Goal: Find specific page/section: Find specific page/section

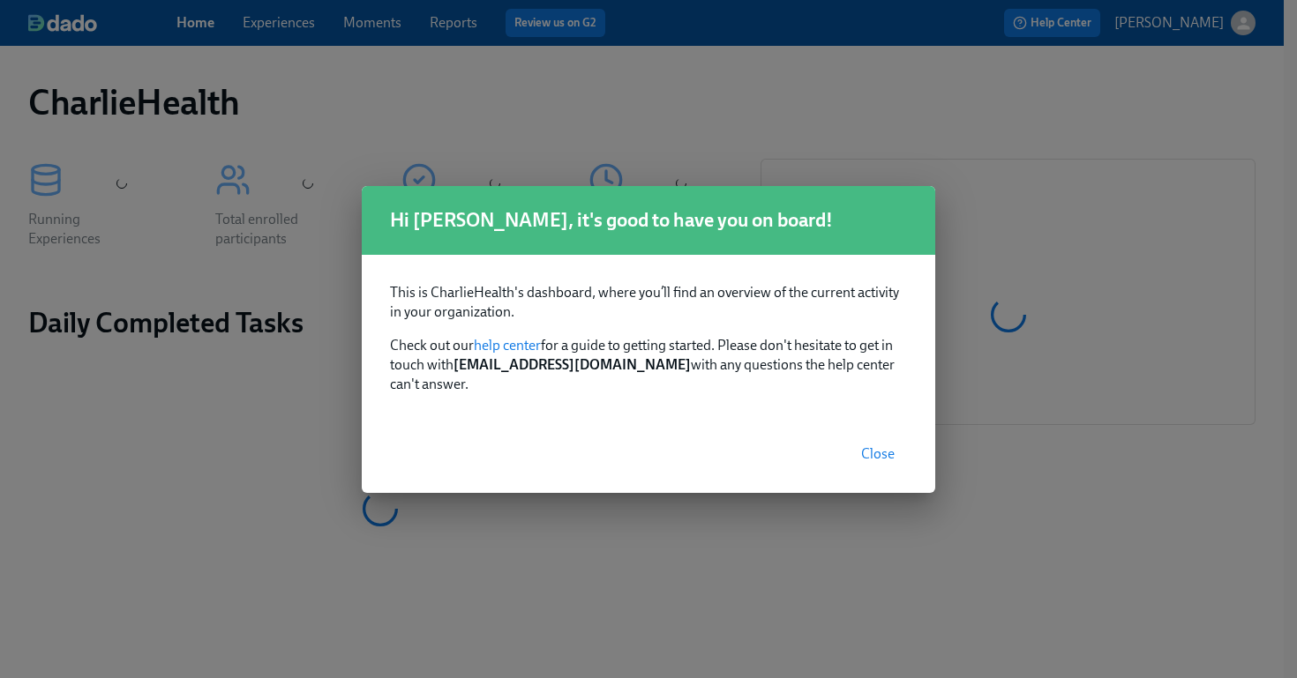
click at [874, 445] on span "Close" at bounding box center [878, 454] width 34 height 18
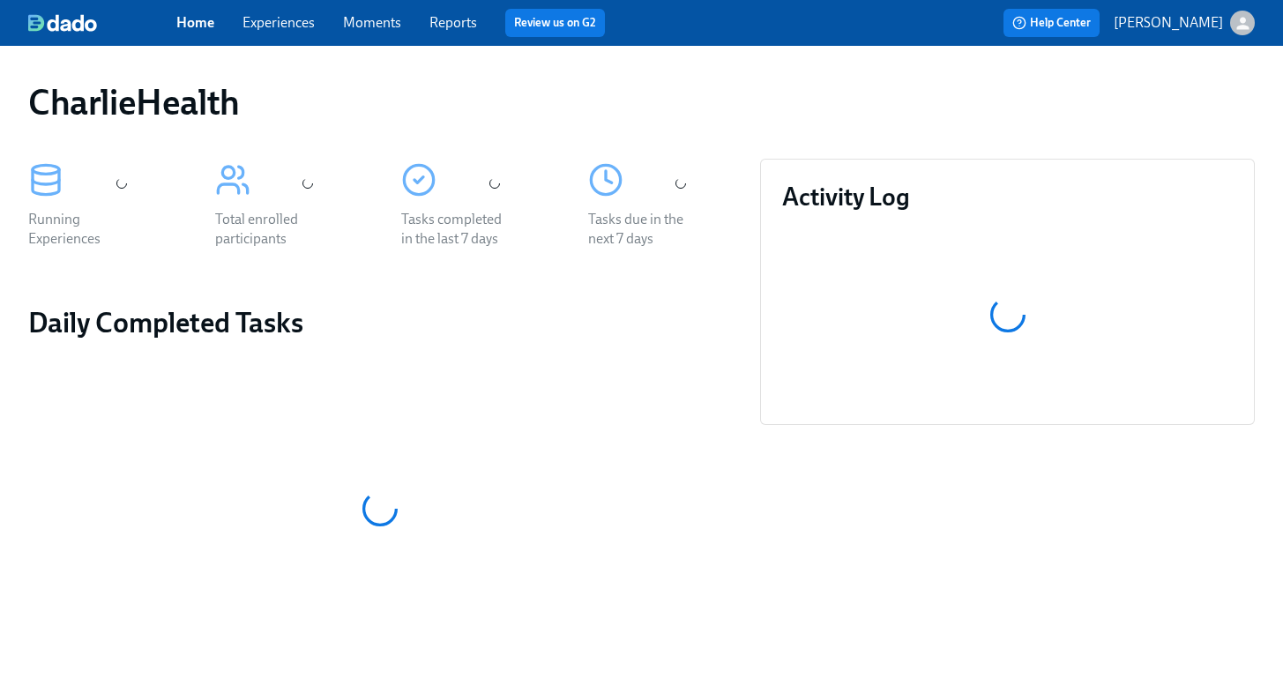
click at [277, 25] on link "Experiences" at bounding box center [279, 22] width 72 height 17
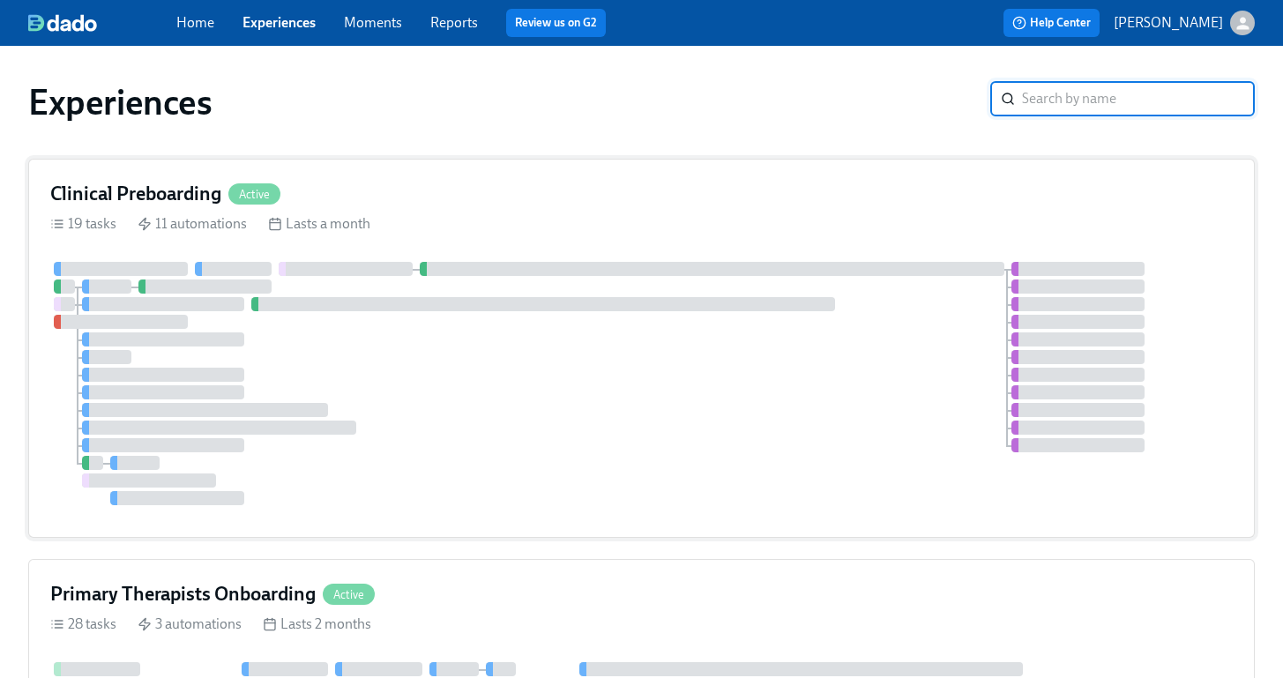
click at [392, 184] on div "Clinical Preboarding Active" at bounding box center [641, 194] width 1183 height 26
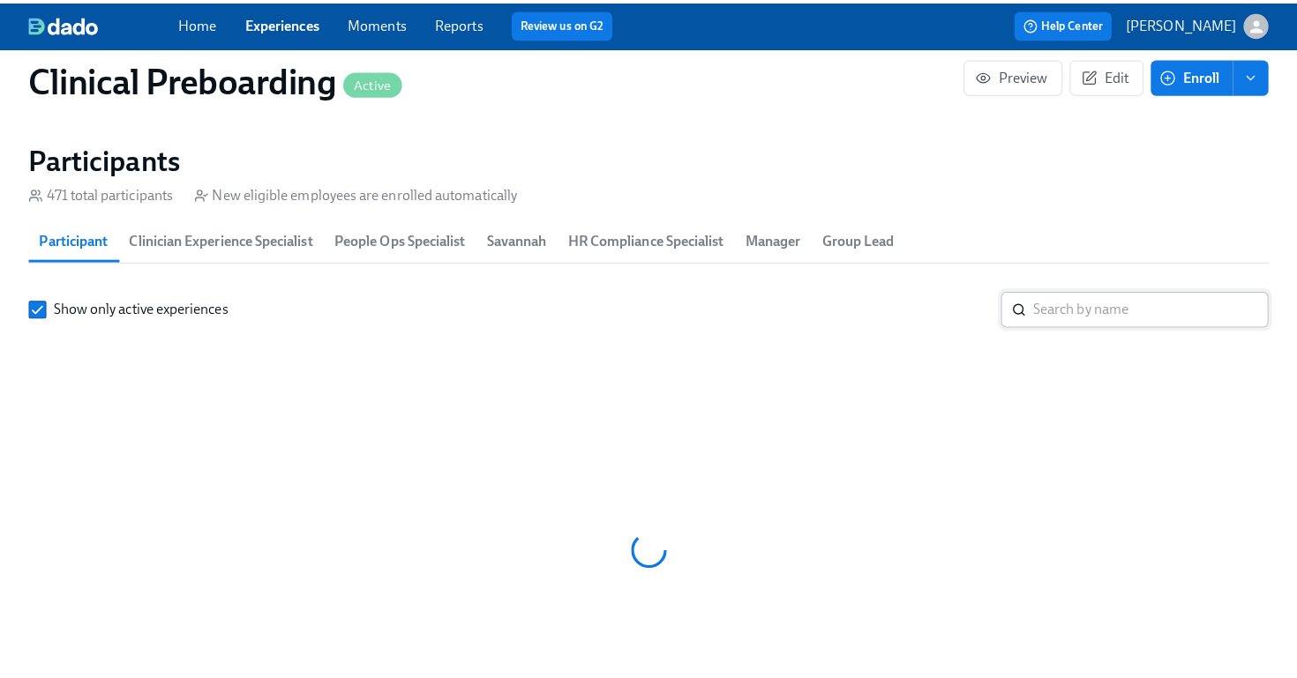
scroll to position [0, 22011]
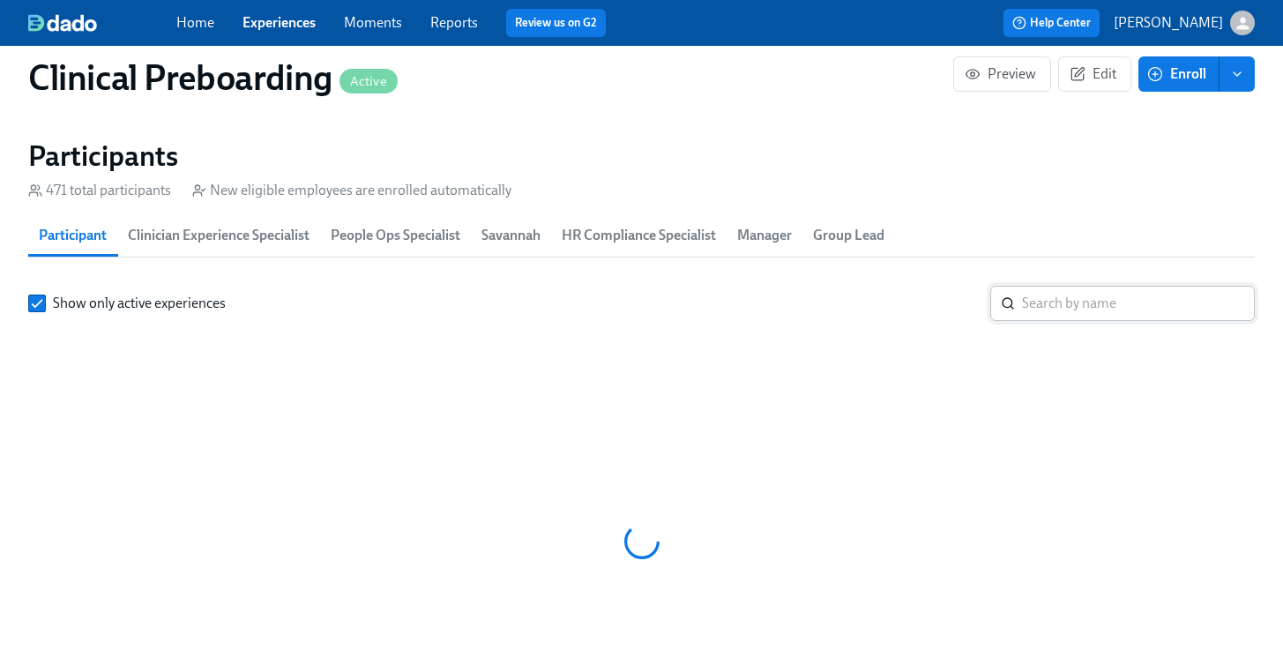
click at [1098, 296] on input "search" at bounding box center [1138, 303] width 233 height 35
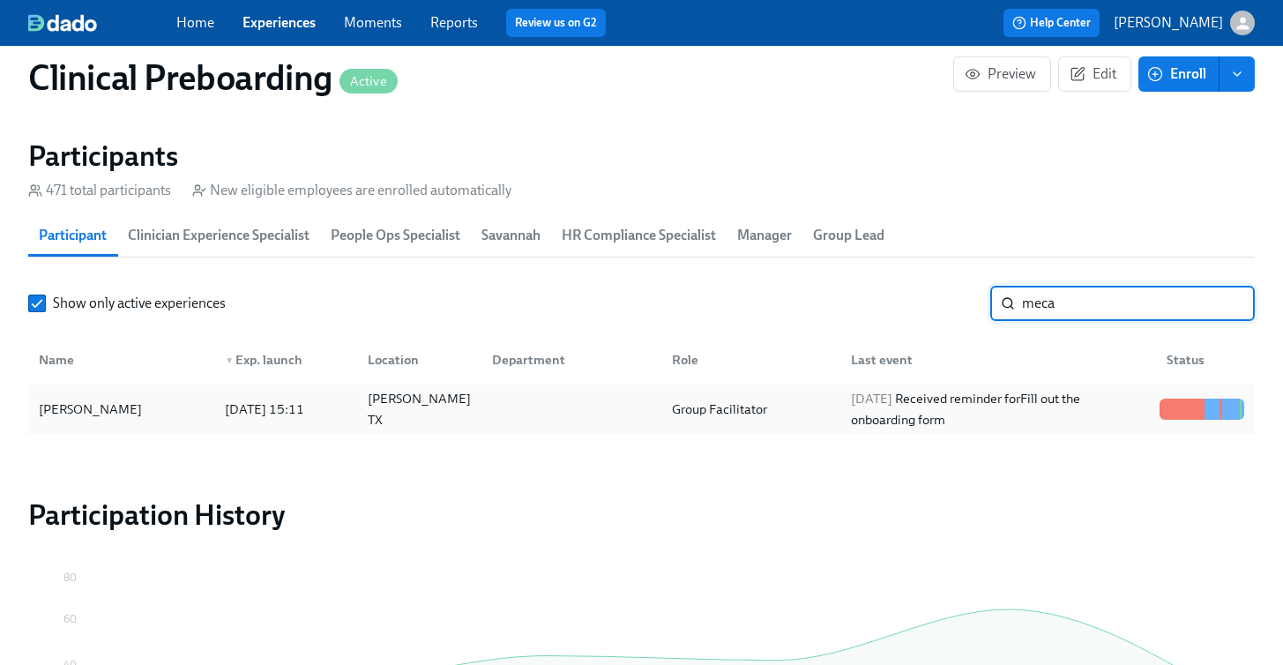
type input "meca"
click at [156, 407] on div "[PERSON_NAME]" at bounding box center [121, 409] width 179 height 35
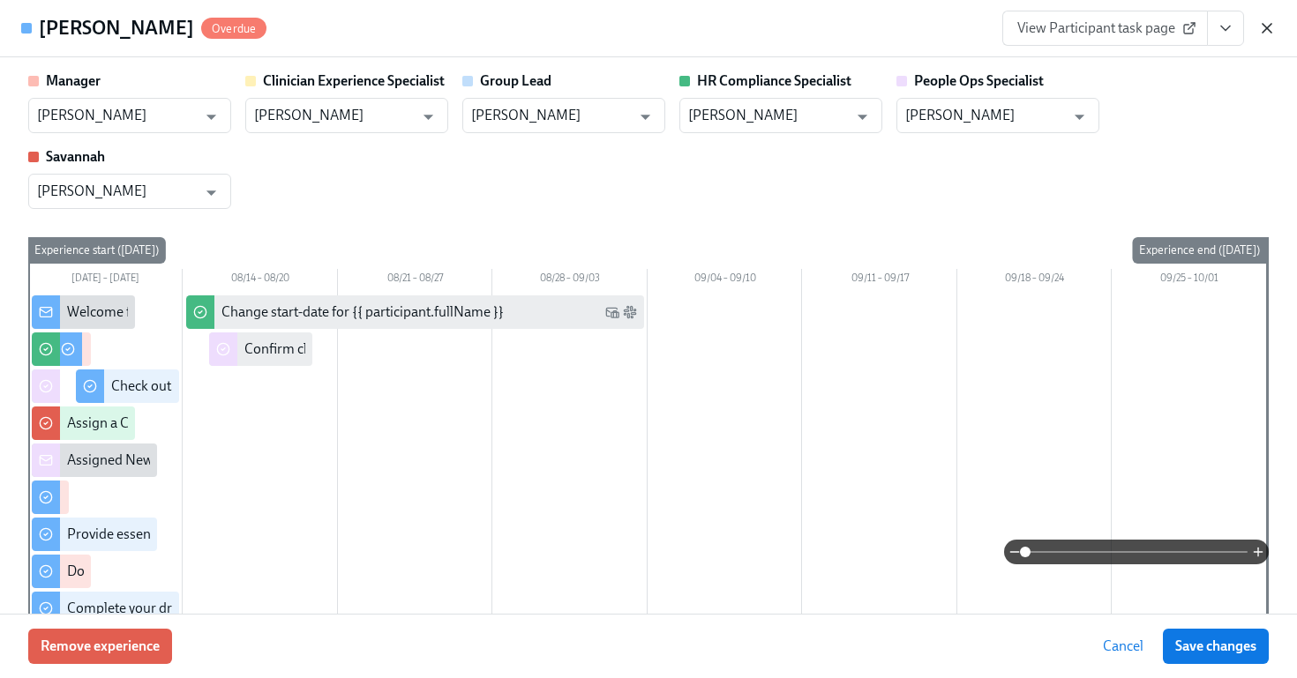
click at [1260, 30] on icon "button" at bounding box center [1267, 28] width 18 height 18
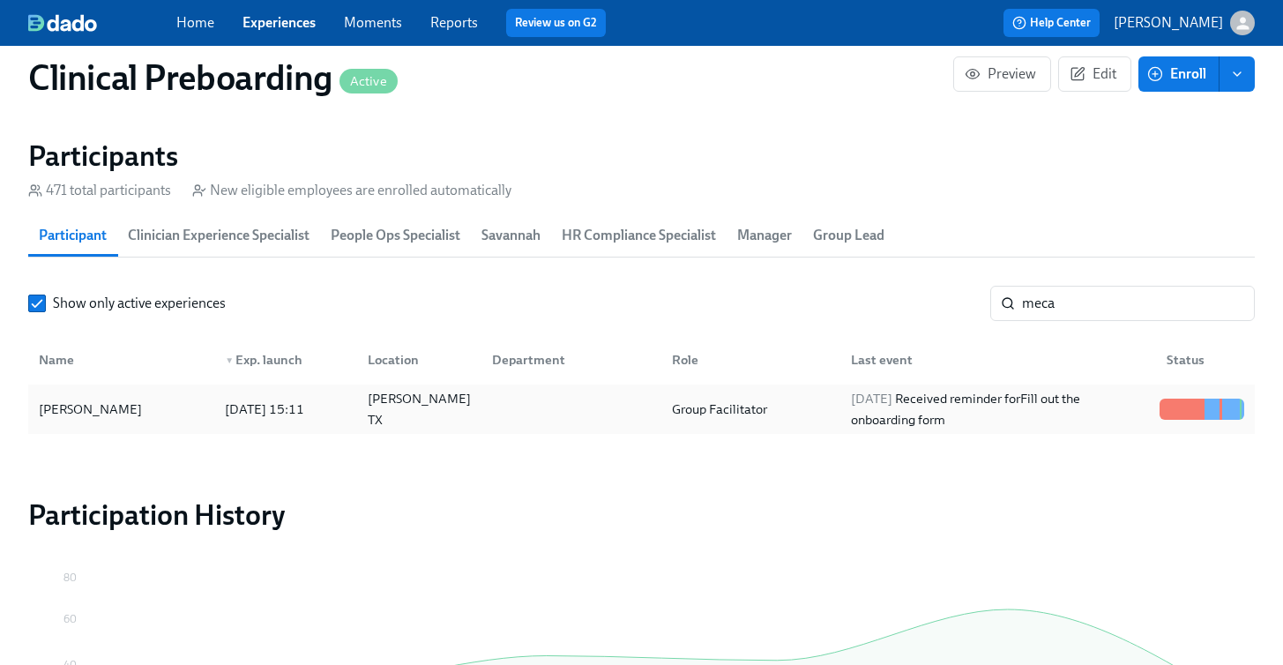
click at [588, 420] on div at bounding box center [567, 409] width 179 height 35
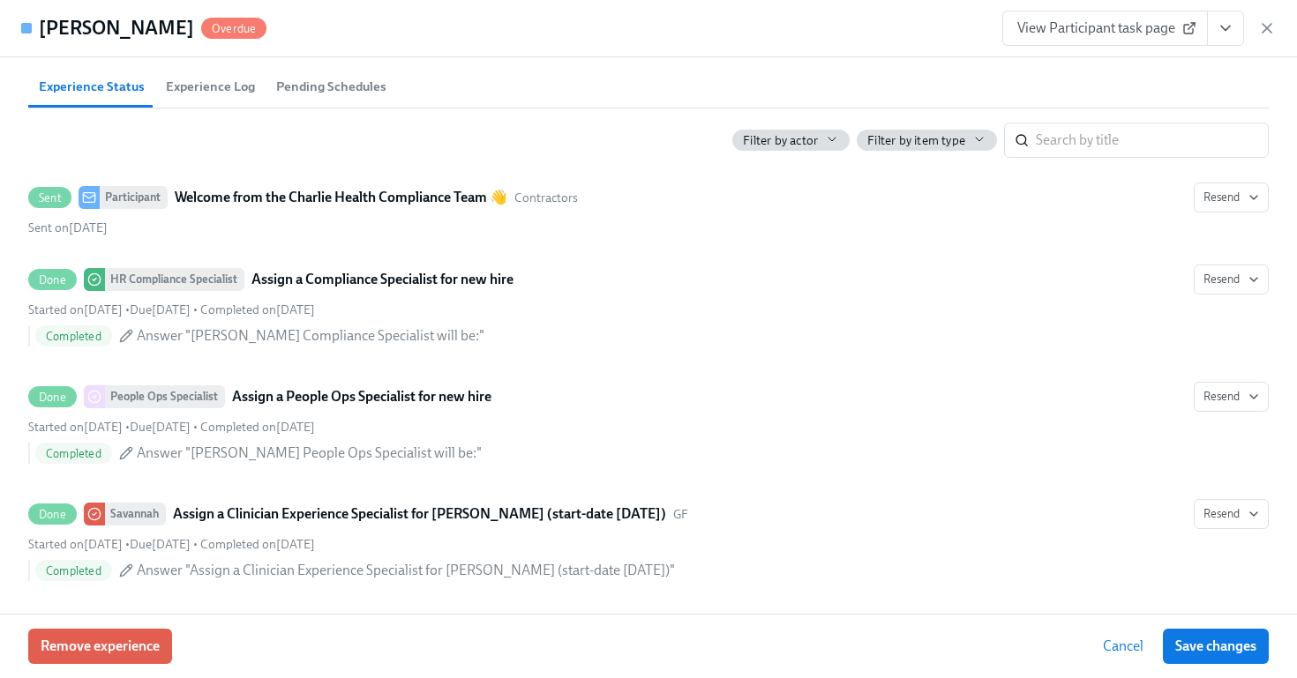
scroll to position [836, 0]
click at [212, 95] on span "Experience Log" at bounding box center [210, 86] width 89 height 20
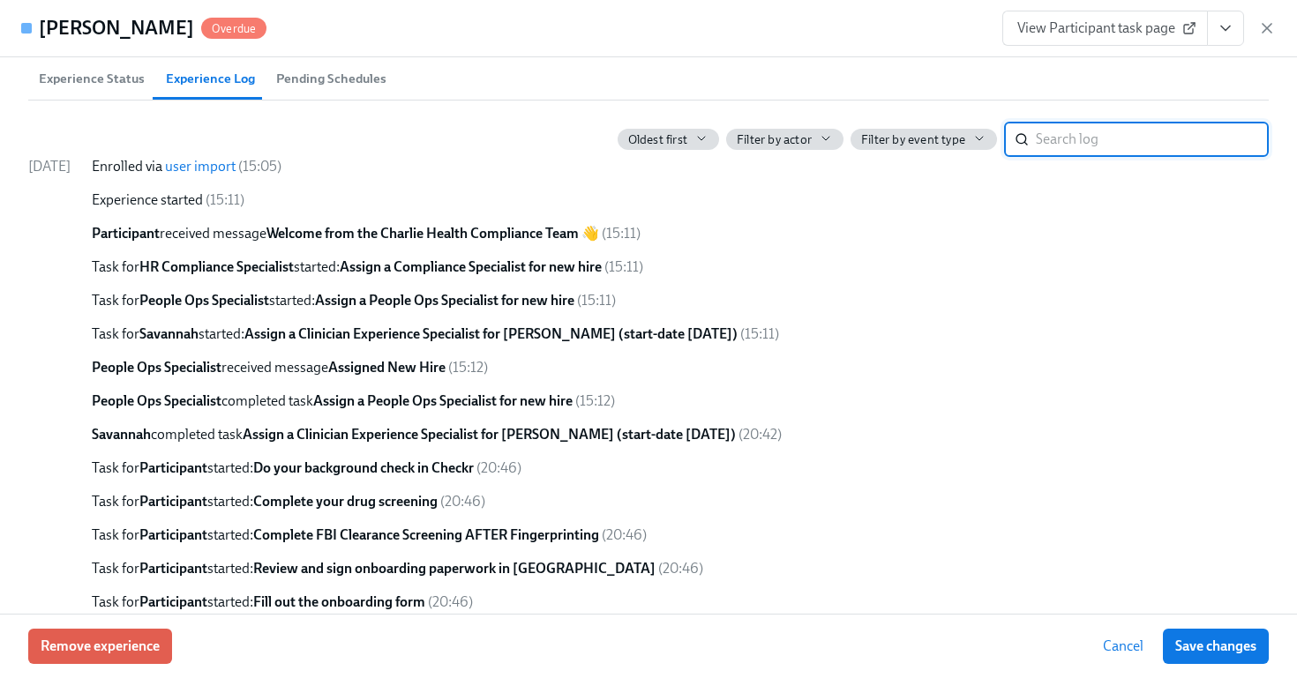
scroll to position [663, 0]
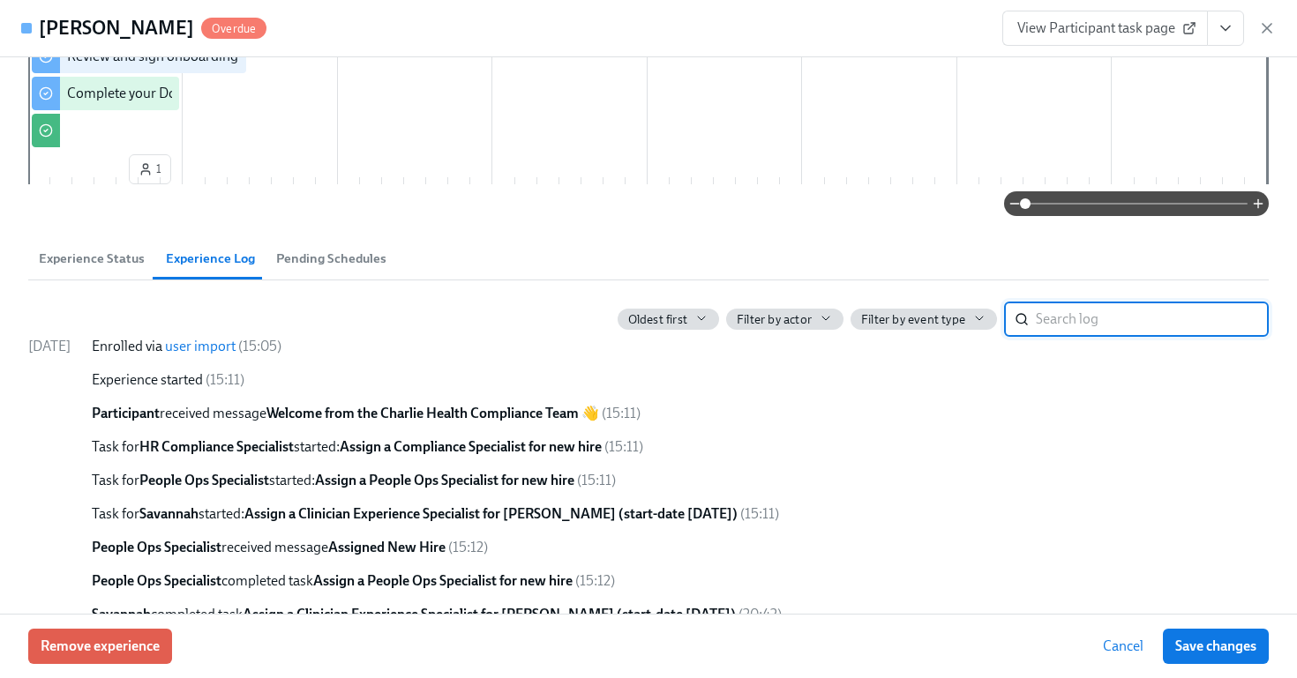
click at [358, 247] on button "Pending Schedules" at bounding box center [330, 258] width 131 height 42
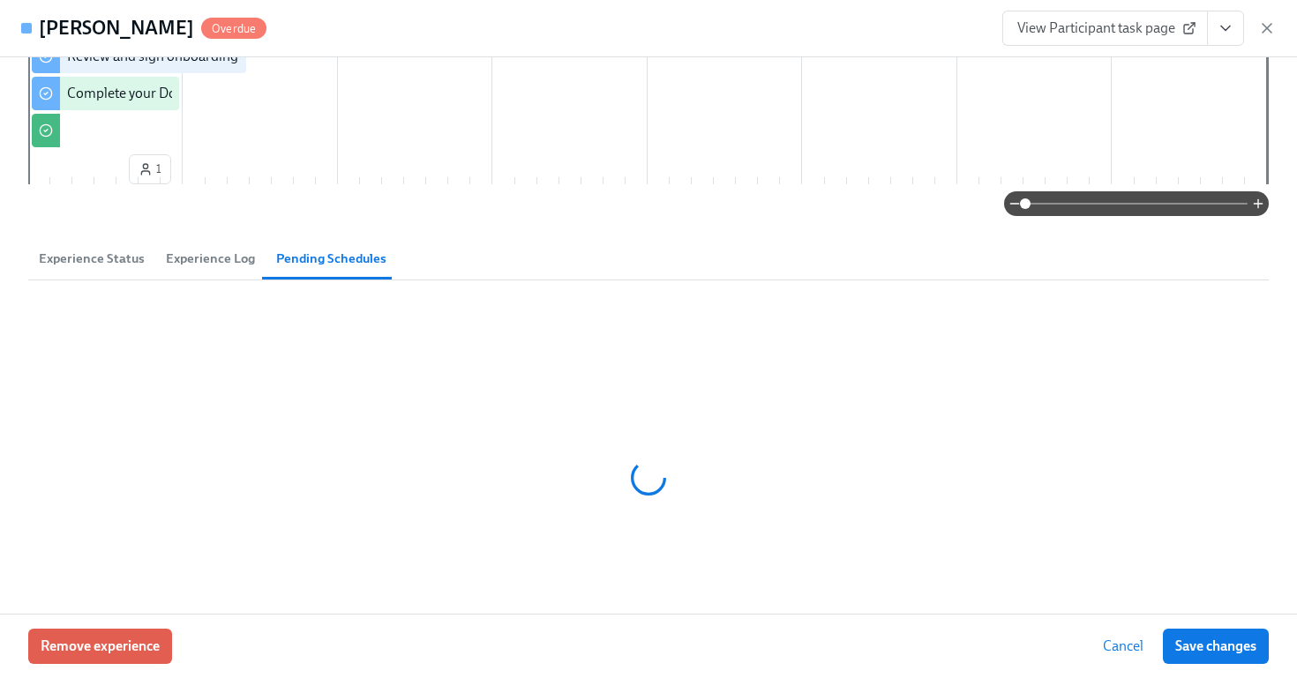
click at [111, 258] on span "Experience Status" at bounding box center [92, 259] width 106 height 20
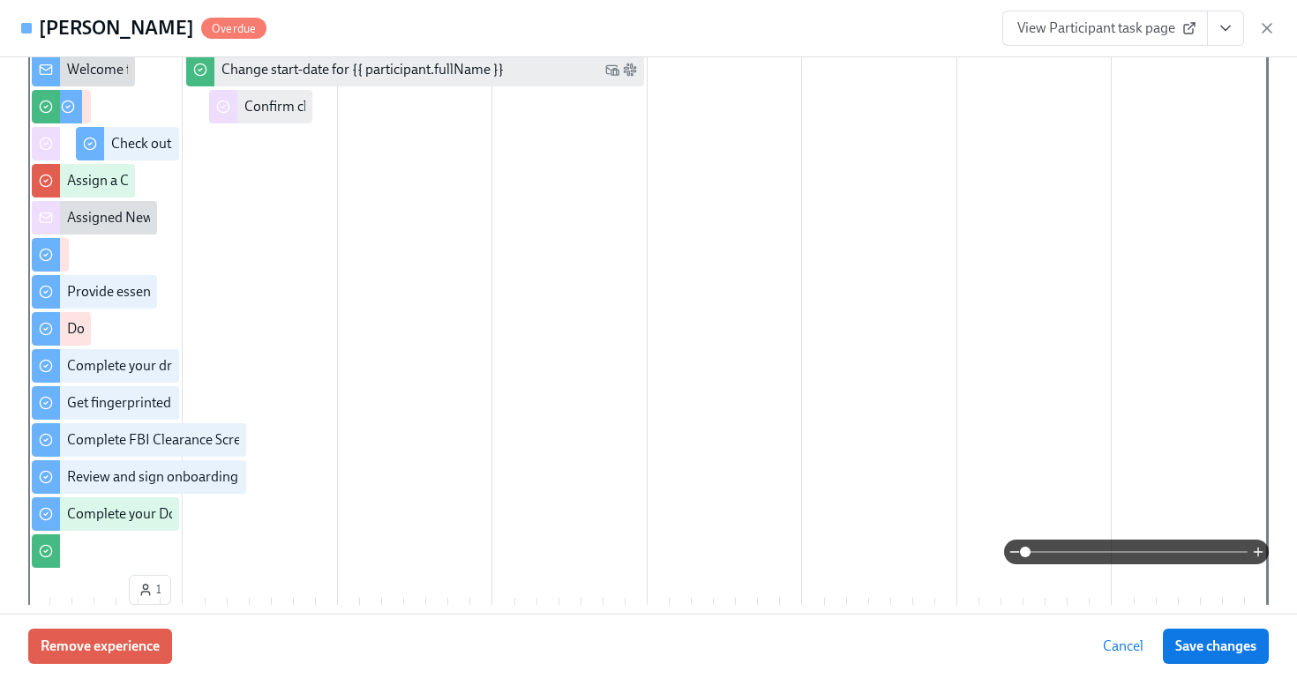
scroll to position [0, 0]
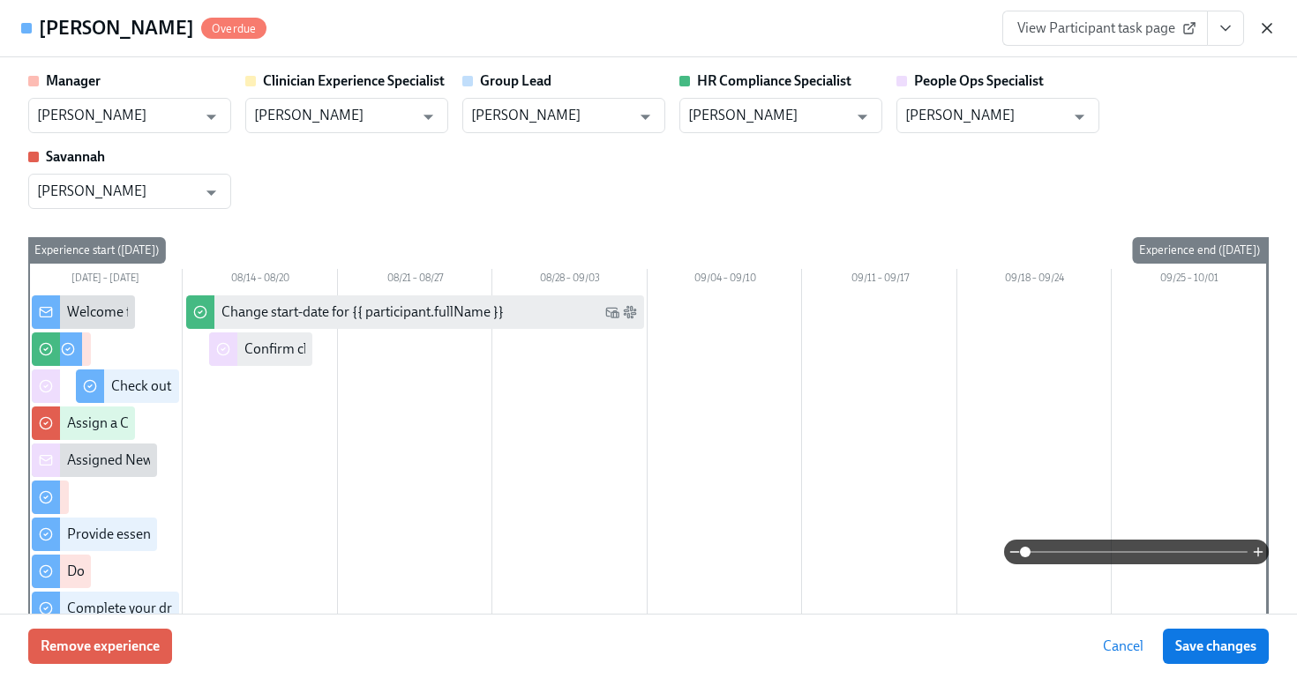
click at [1269, 29] on icon "button" at bounding box center [1267, 28] width 18 height 18
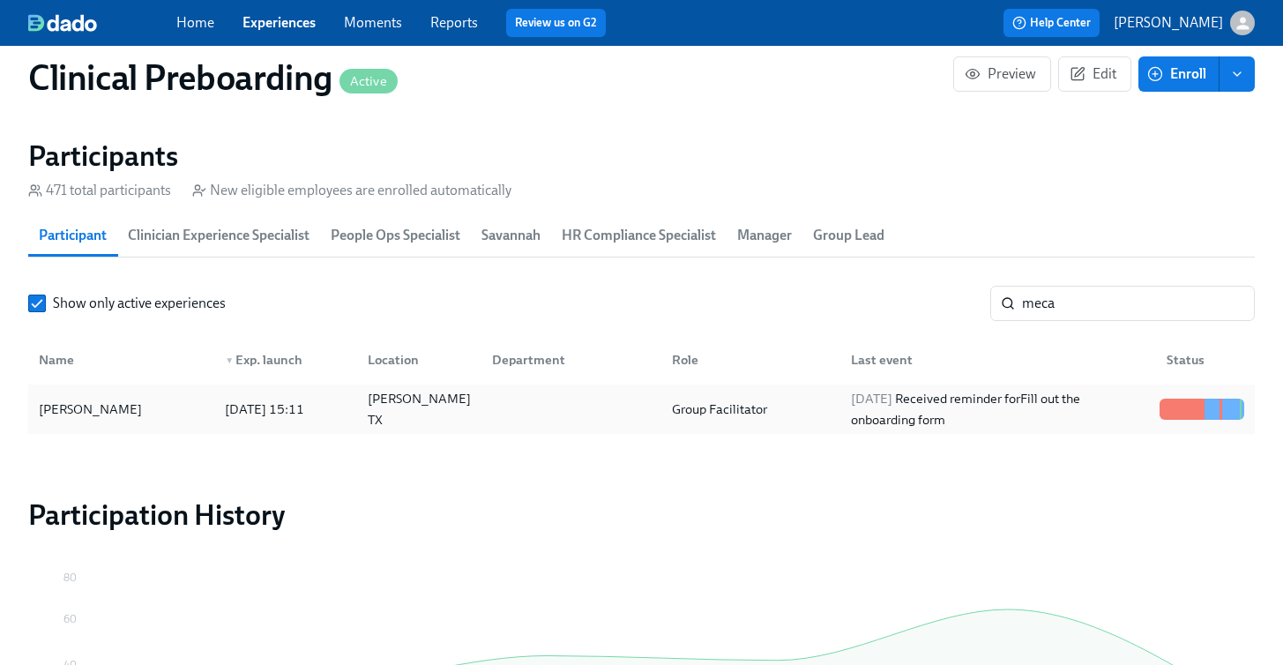
click at [891, 421] on div "[DATE] Received reminder for Fill out the onboarding form" at bounding box center [998, 409] width 309 height 42
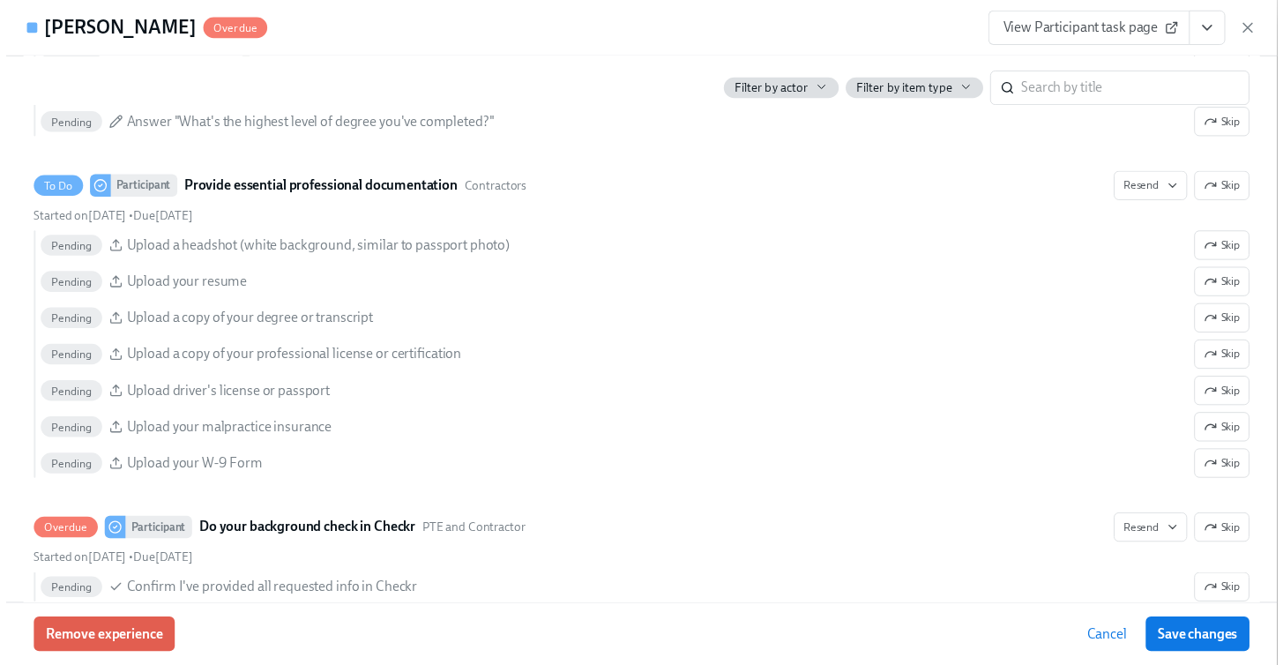
scroll to position [1018, 0]
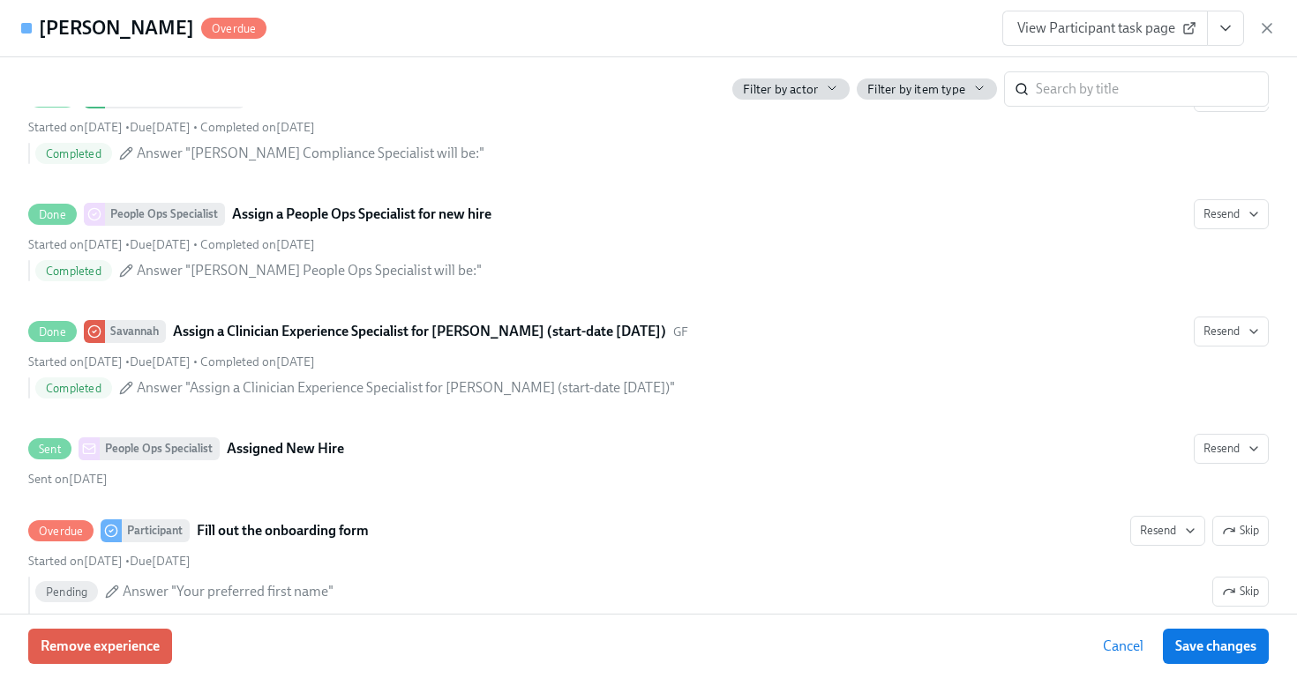
click at [1267, 30] on icon "button" at bounding box center [1266, 28] width 9 height 9
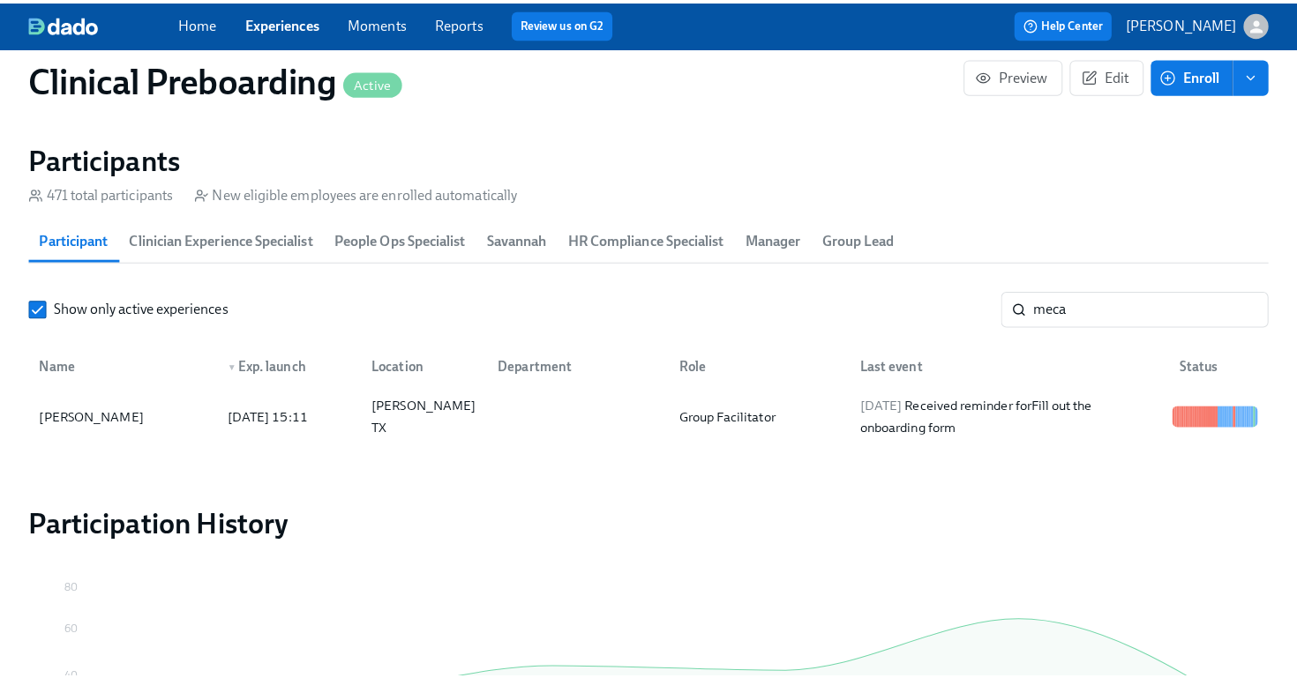
scroll to position [0, 22728]
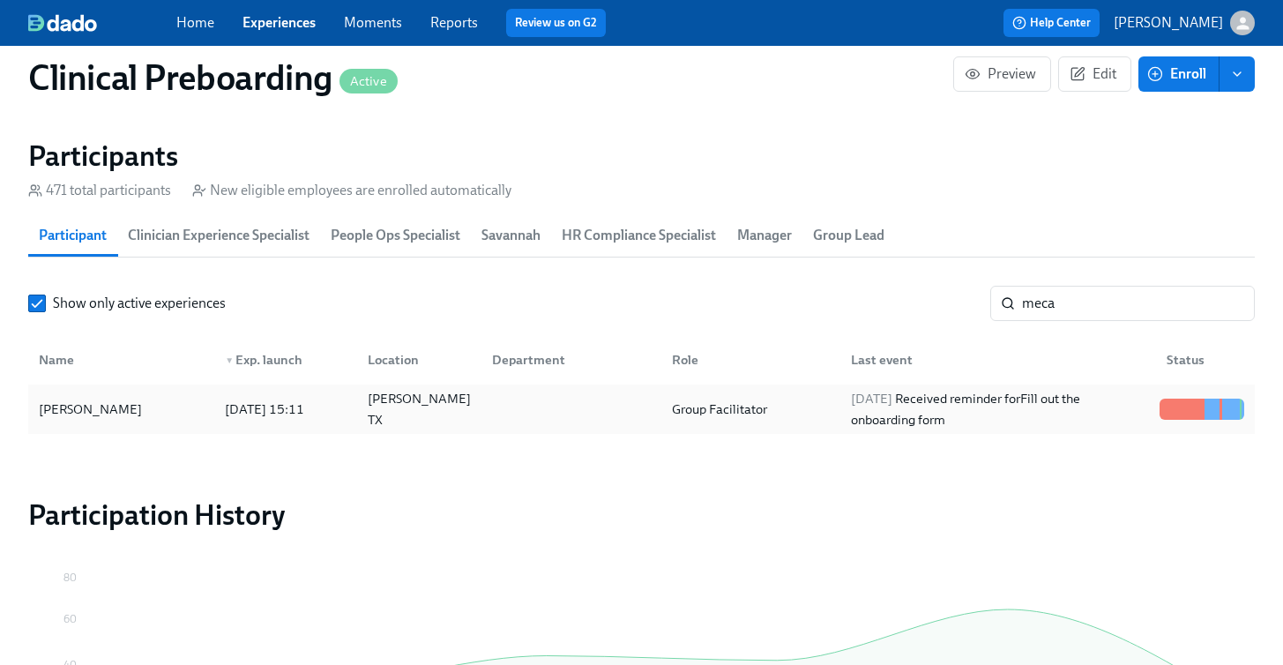
click at [127, 412] on div "[PERSON_NAME]" at bounding box center [90, 409] width 117 height 21
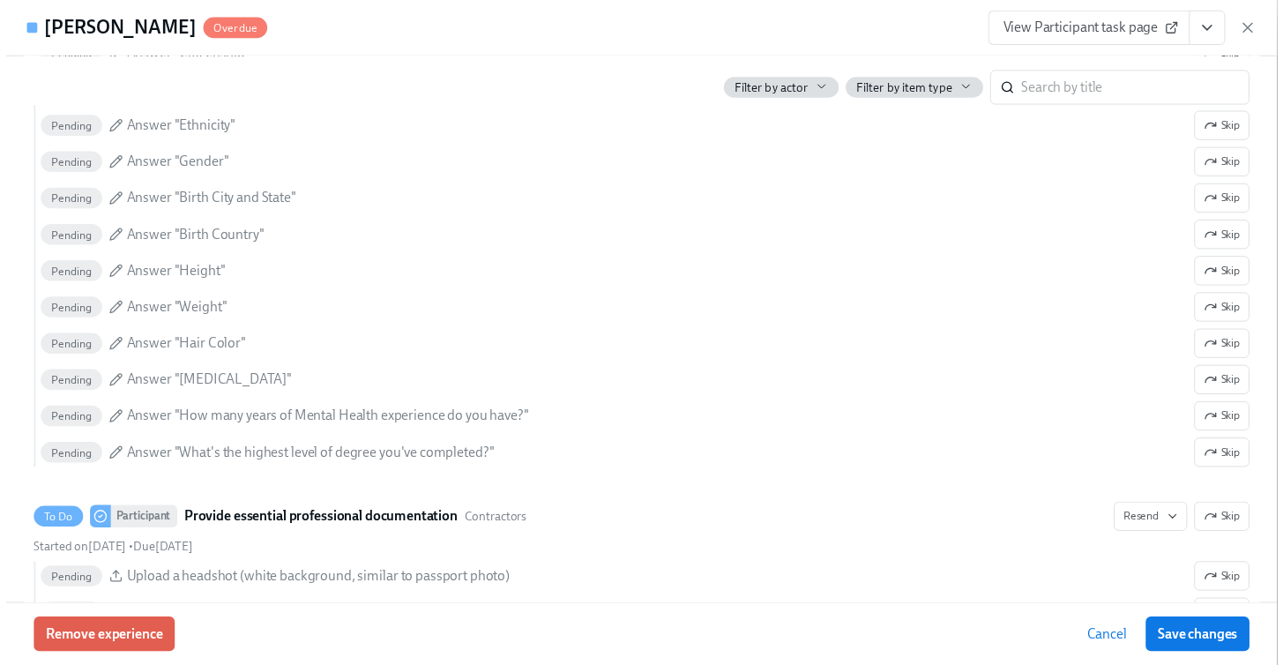
scroll to position [1671, 0]
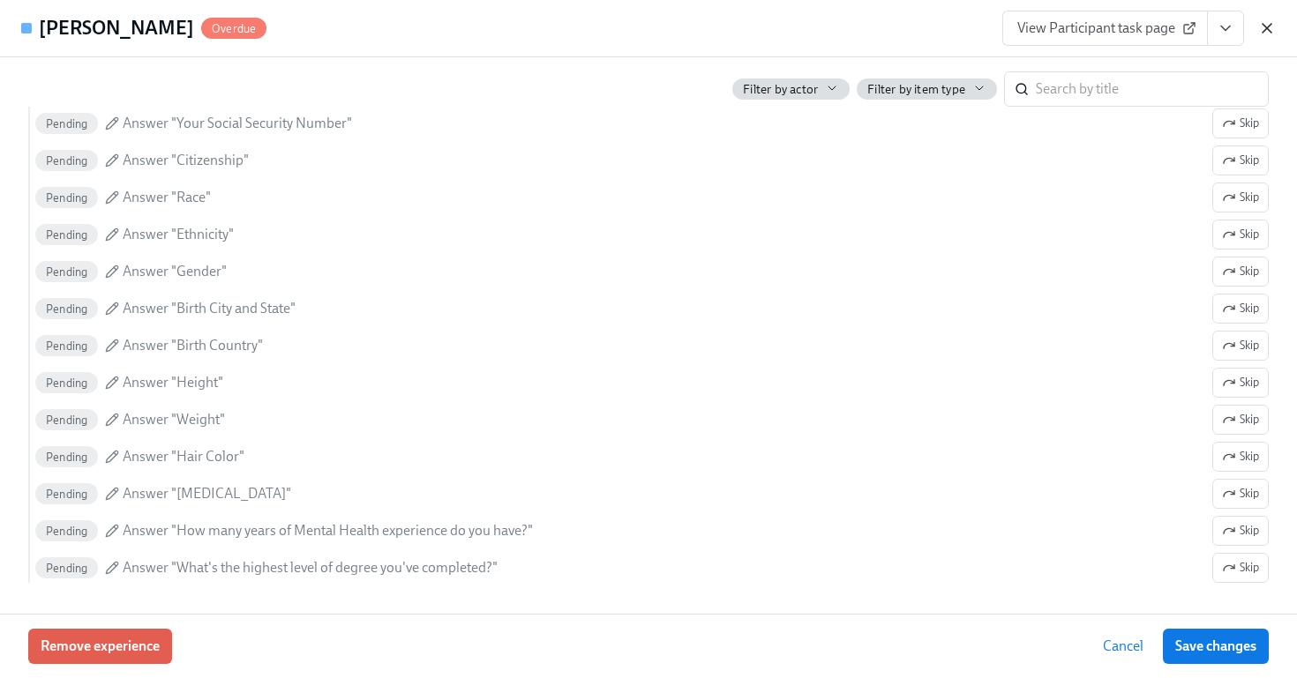
click at [1270, 29] on icon "button" at bounding box center [1267, 28] width 18 height 18
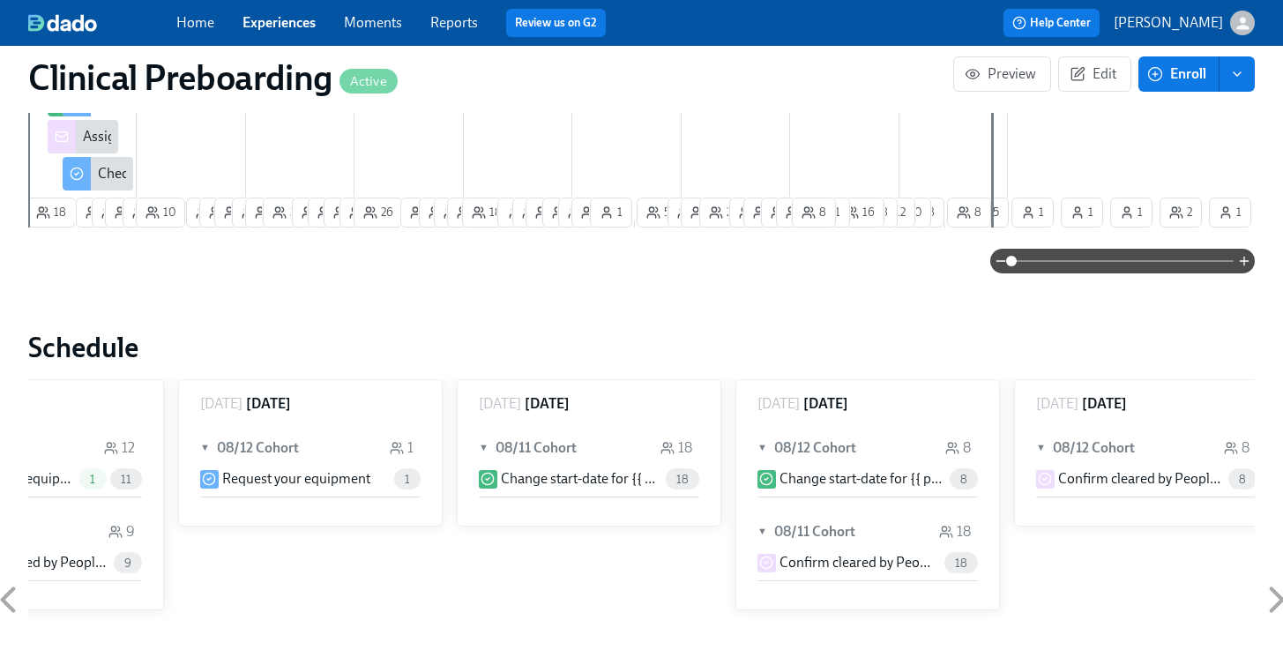
scroll to position [0, 23286]
